Goal: Task Accomplishment & Management: Complete application form

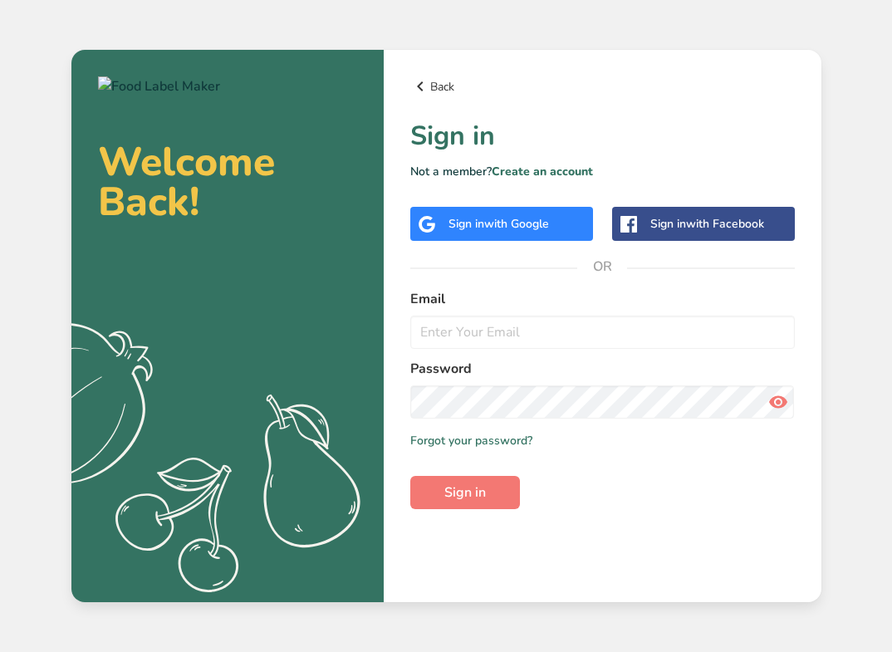
click at [438, 84] on link "Back" at bounding box center [602, 86] width 384 height 20
click at [472, 502] on button "Sign in" at bounding box center [465, 492] width 110 height 33
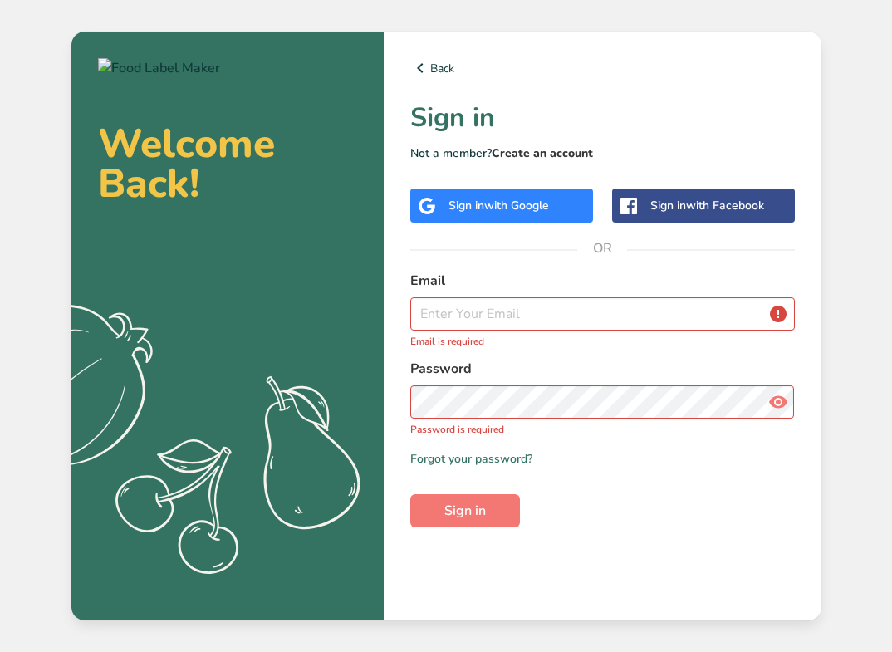
click at [546, 151] on link "Create an account" at bounding box center [542, 153] width 101 height 16
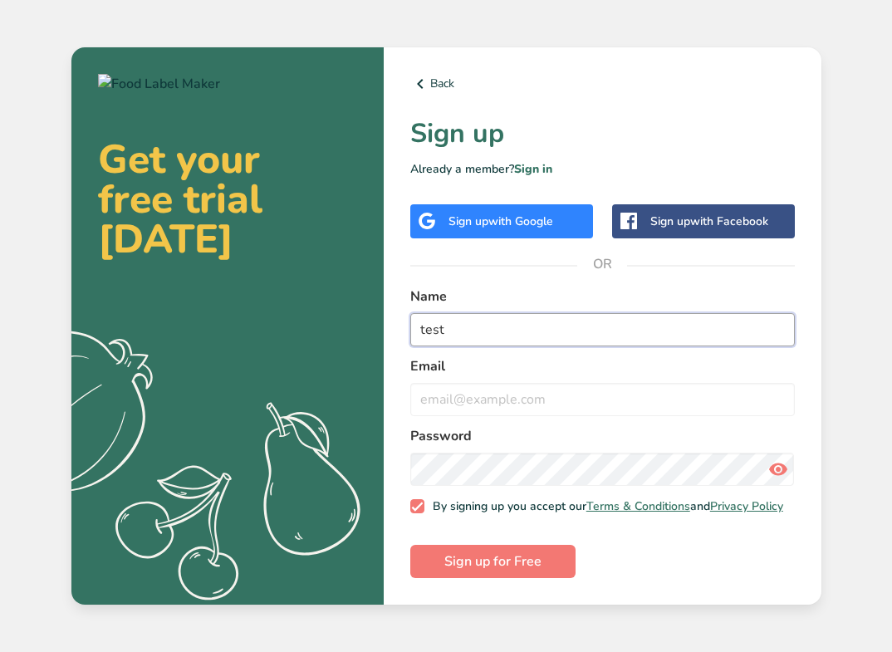
type input "test"
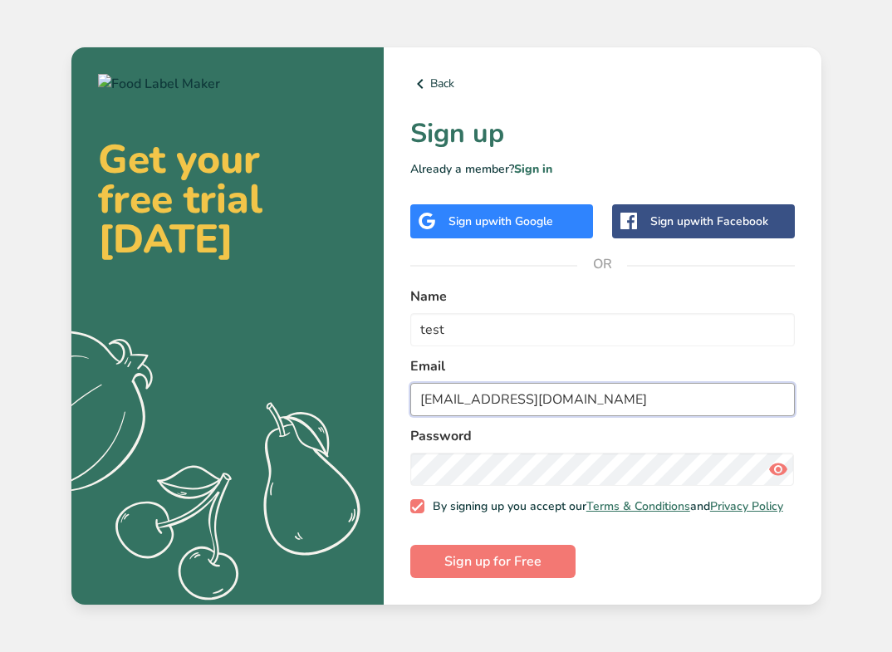
type input "[EMAIL_ADDRESS][DOMAIN_NAME]"
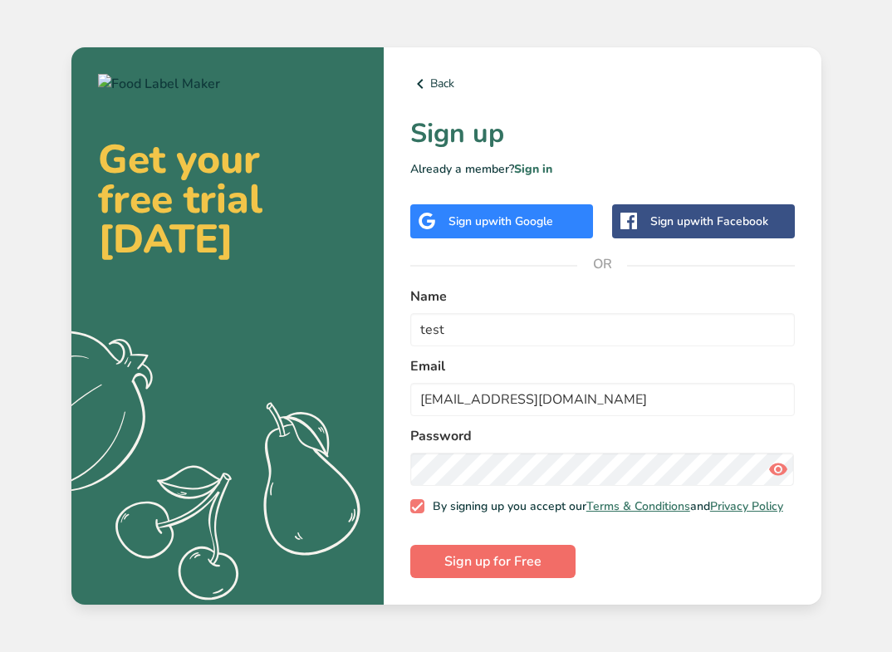
click at [505, 571] on span "Sign up for Free" at bounding box center [492, 561] width 97 height 20
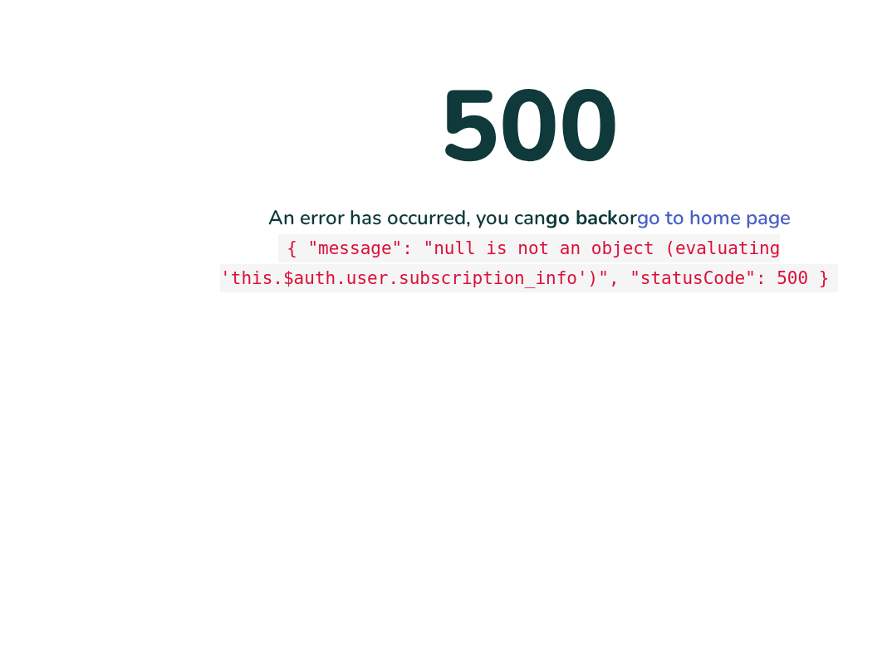
click at [384, 409] on main "500 An error has occurred, you can go back or go to home page { "message": "nul…" at bounding box center [446, 326] width 892 height 652
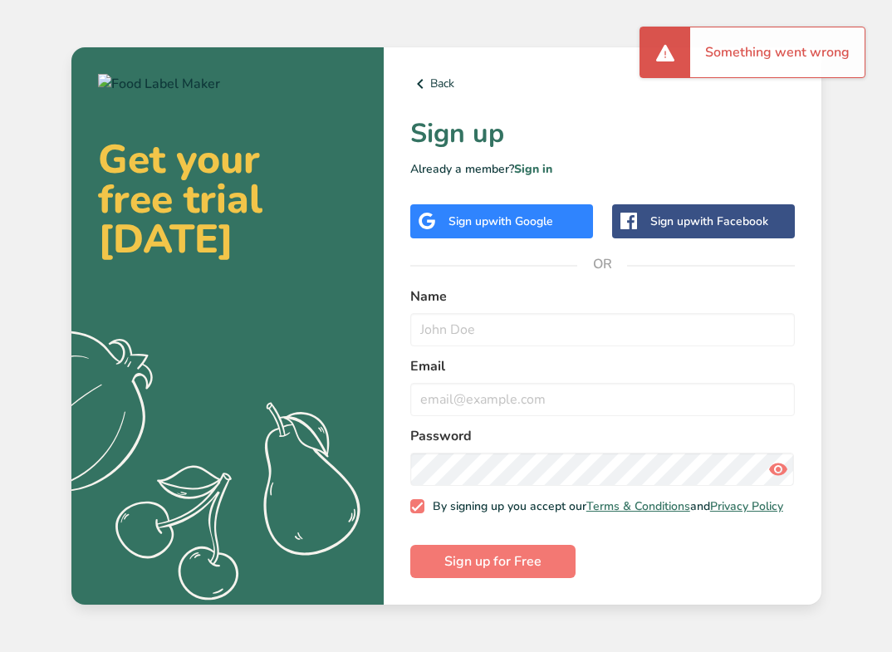
click at [433, 67] on div "Back Sign up Already a member? Sign in Sign up with Google Sign up with Faceboo…" at bounding box center [603, 326] width 438 height 558
click at [429, 80] on link "Back" at bounding box center [602, 84] width 384 height 20
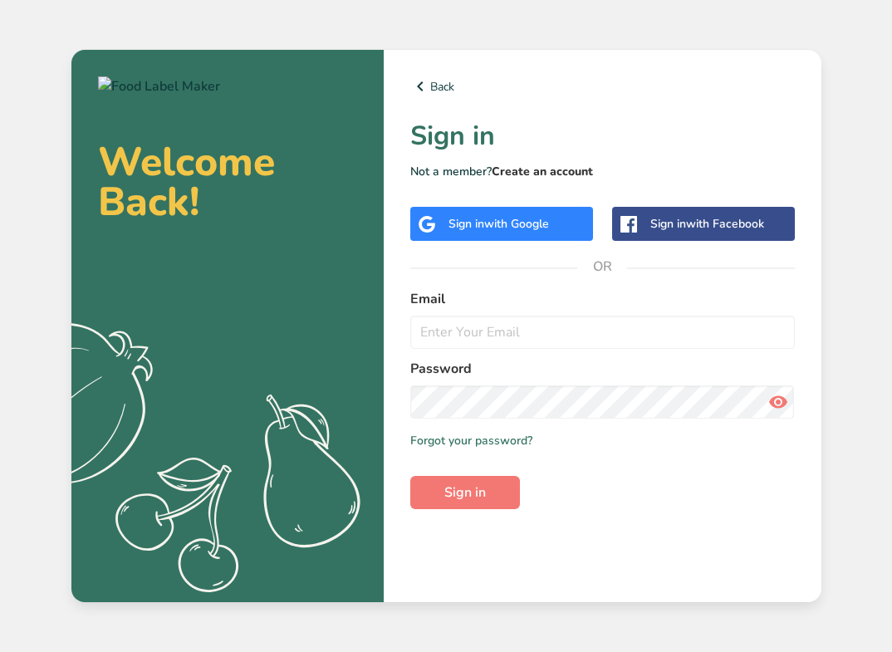
click at [538, 174] on link "Create an account" at bounding box center [542, 172] width 101 height 16
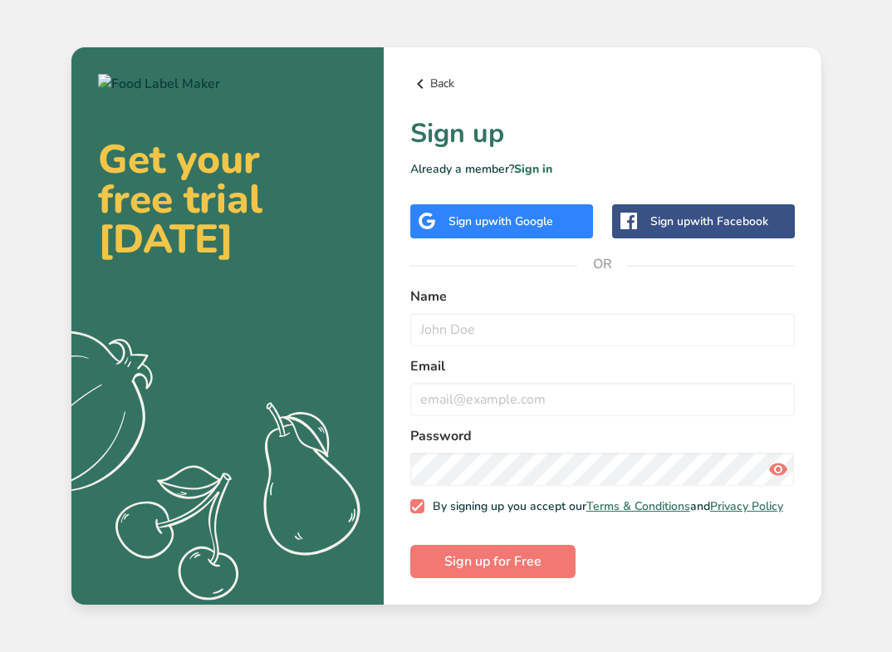
click at [443, 78] on link "Back" at bounding box center [602, 84] width 384 height 20
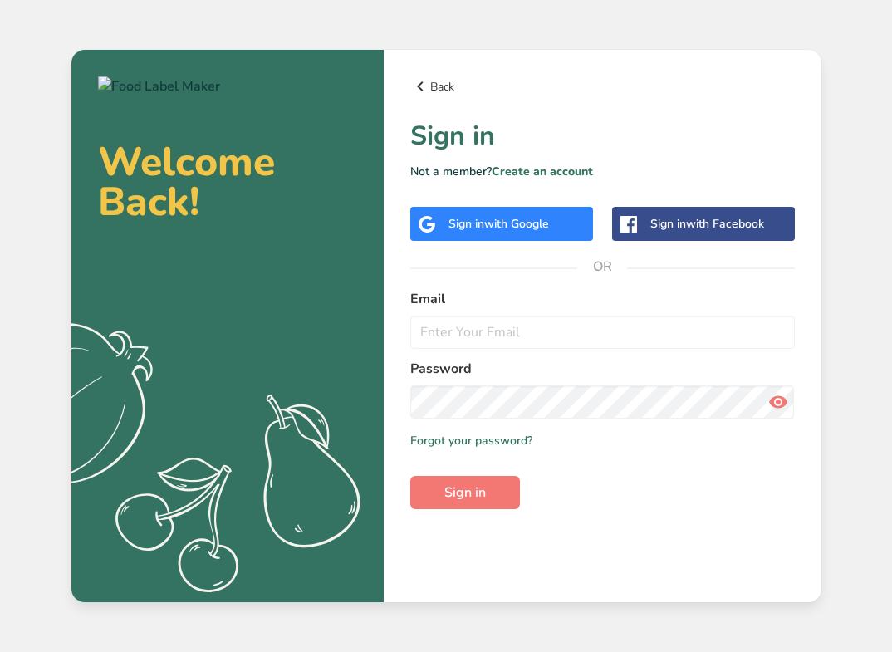
click at [438, 86] on link "Back" at bounding box center [602, 86] width 384 height 20
click at [538, 166] on link "Create an account" at bounding box center [542, 172] width 101 height 16
